Goal: Transaction & Acquisition: Subscribe to service/newsletter

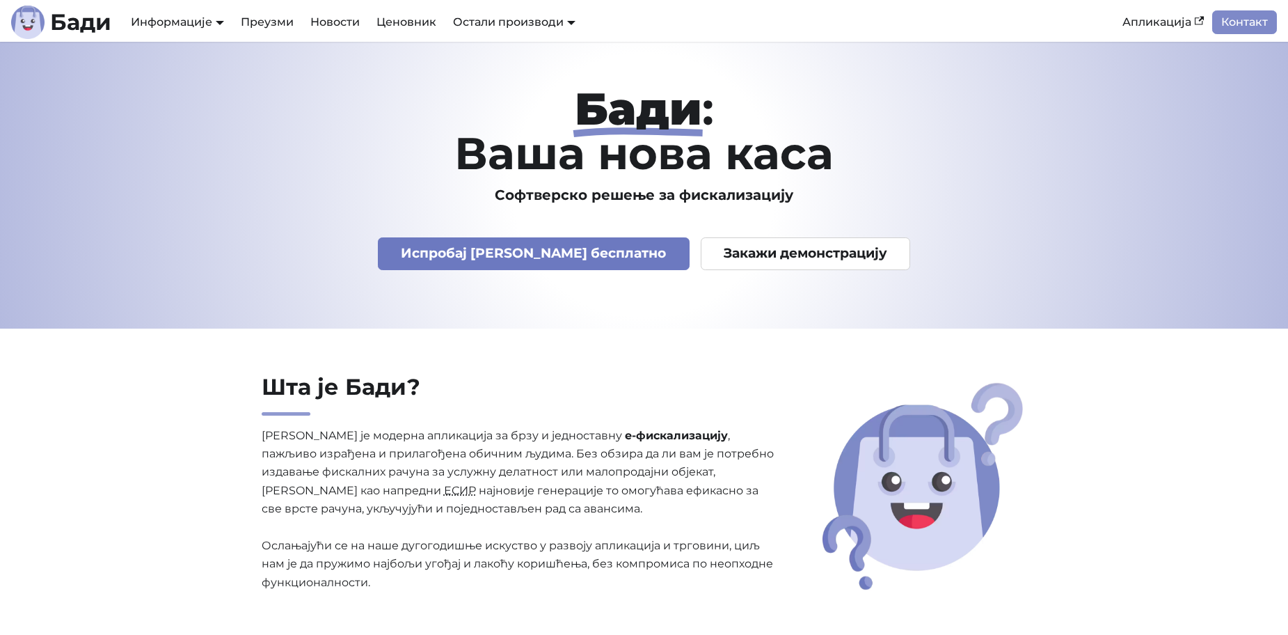
click at [557, 256] on link "Испробај [PERSON_NAME] бесплатно" at bounding box center [534, 253] width 312 height 33
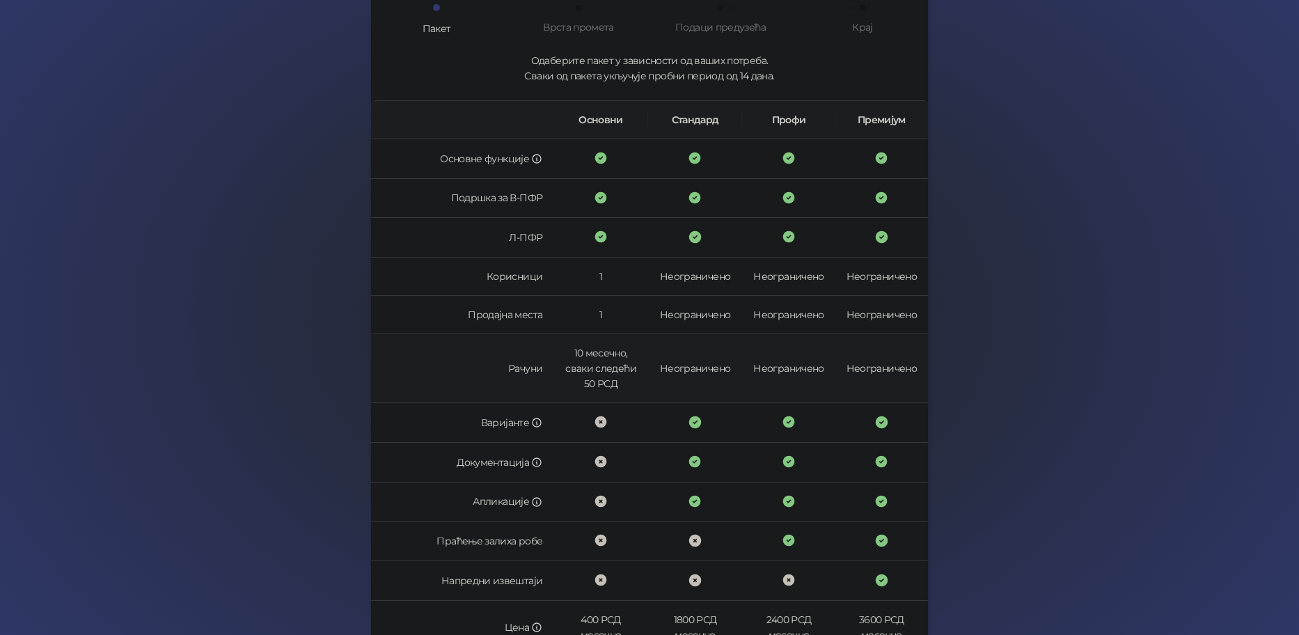
scroll to position [209, 0]
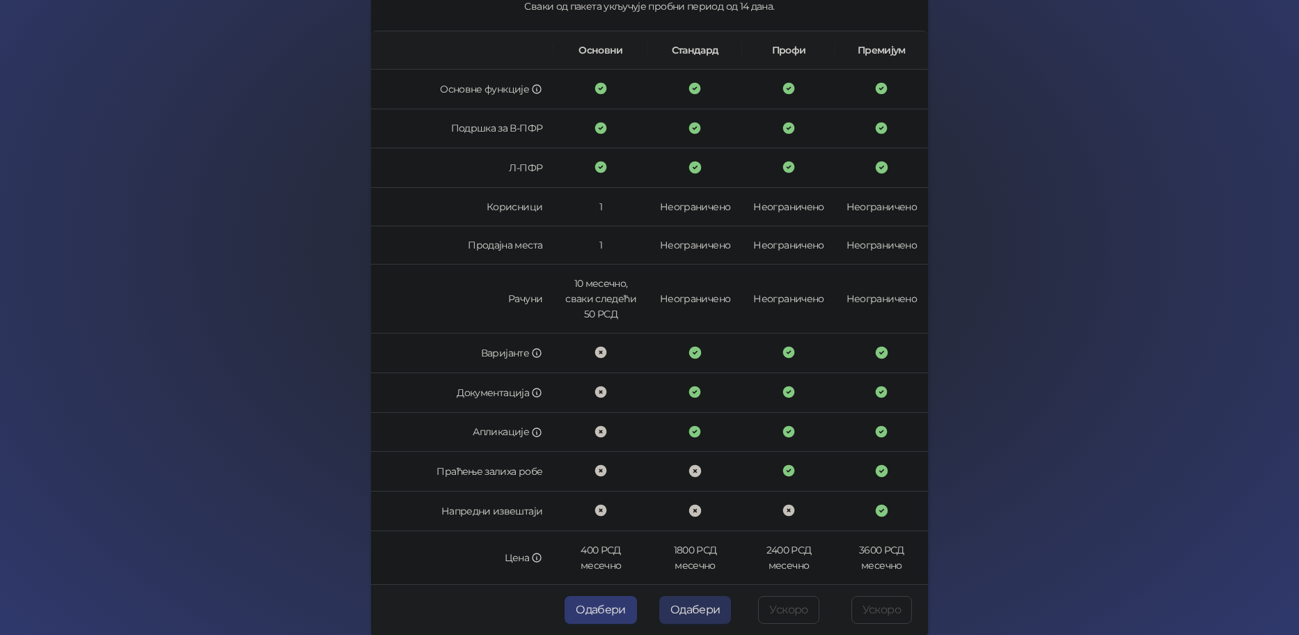
click at [677, 608] on button "Одабери" at bounding box center [695, 610] width 72 height 28
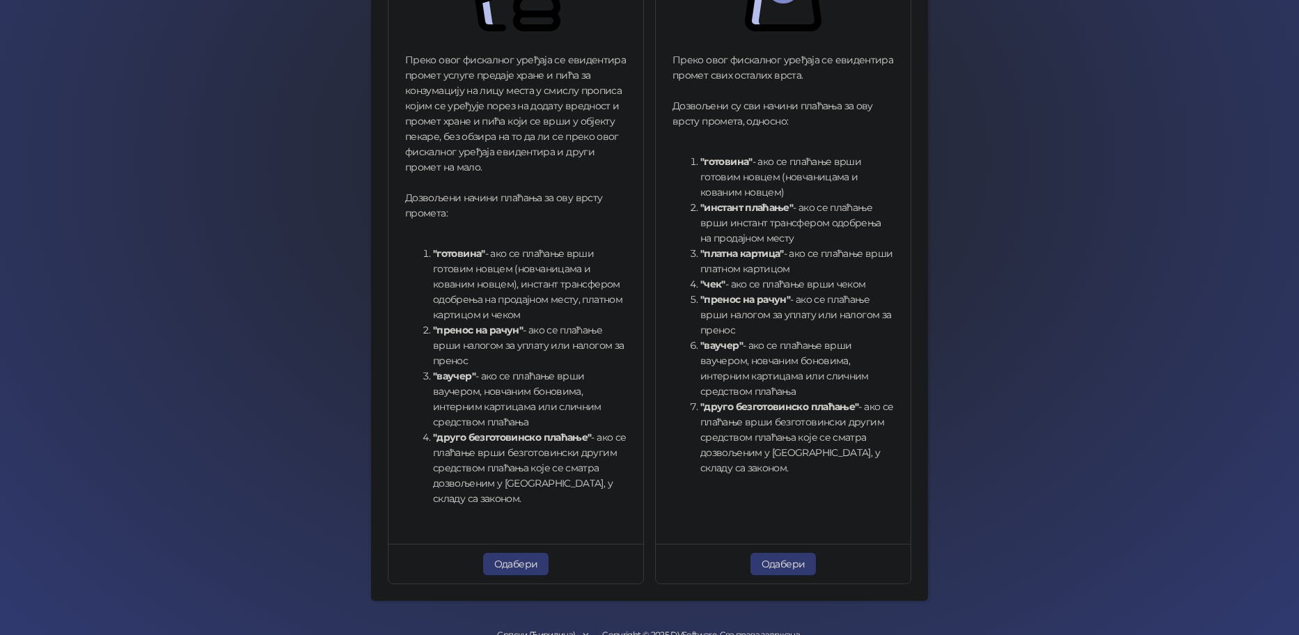
scroll to position [377, 0]
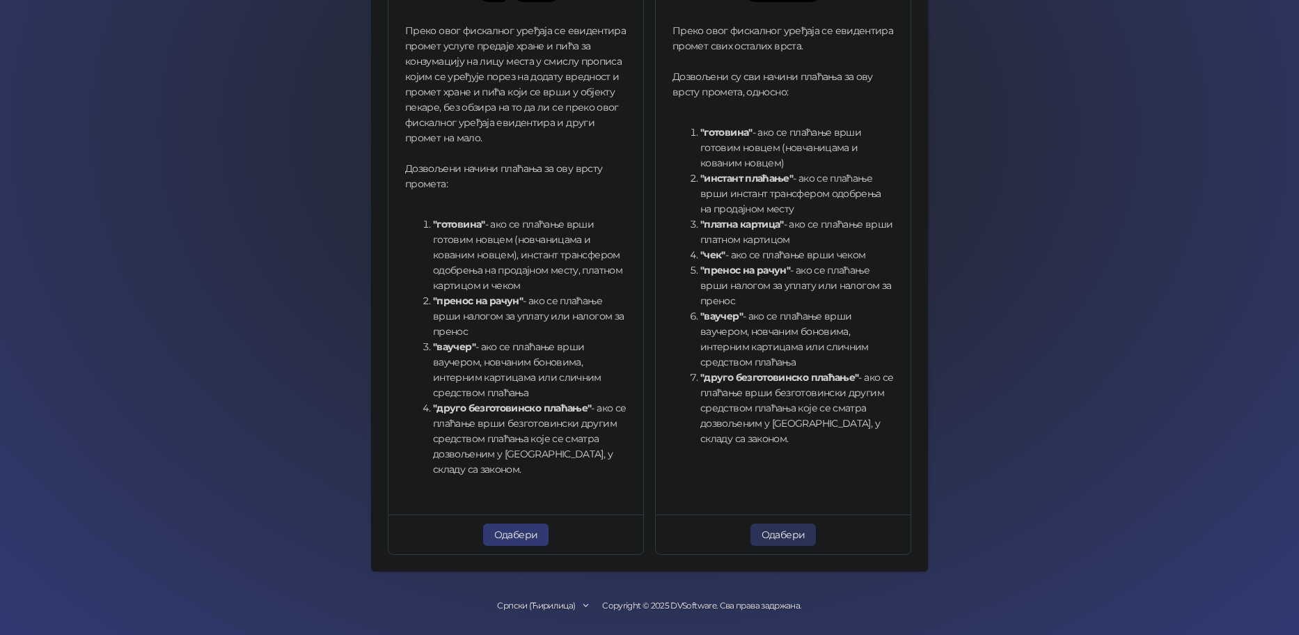
click at [789, 539] on button "Одабери" at bounding box center [783, 534] width 66 height 22
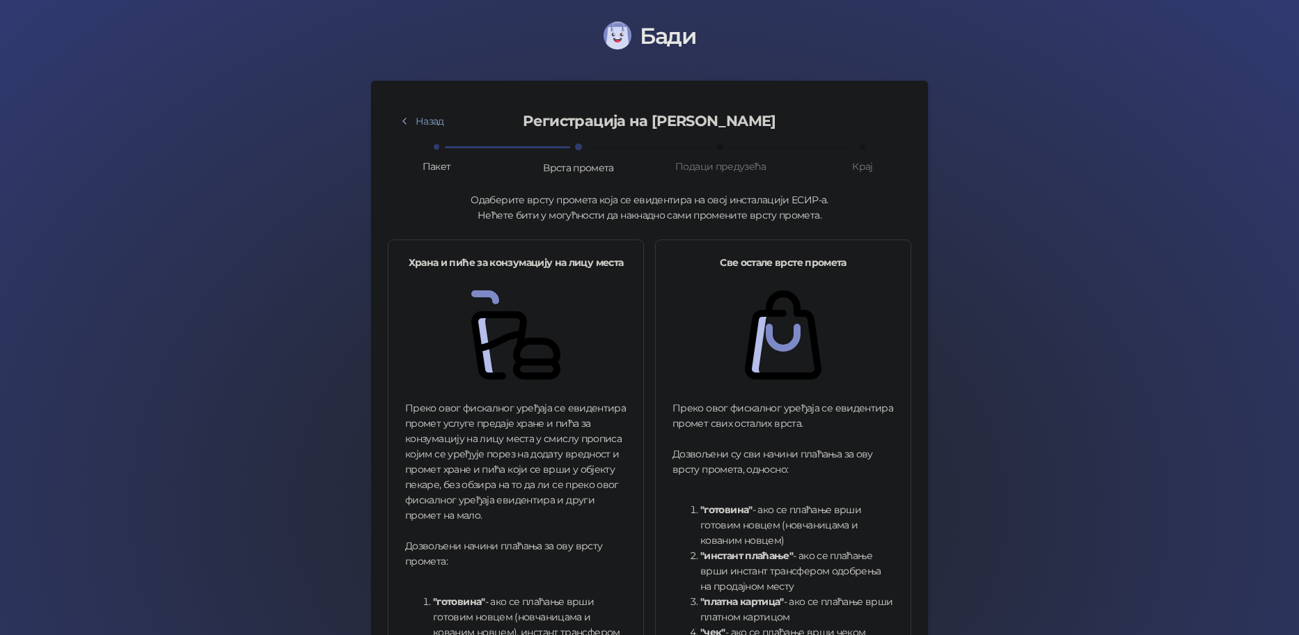
drag, startPoint x: 795, startPoint y: 73, endPoint x: 784, endPoint y: 73, distance: 10.4
